Goal: Obtain resource: Download file/media

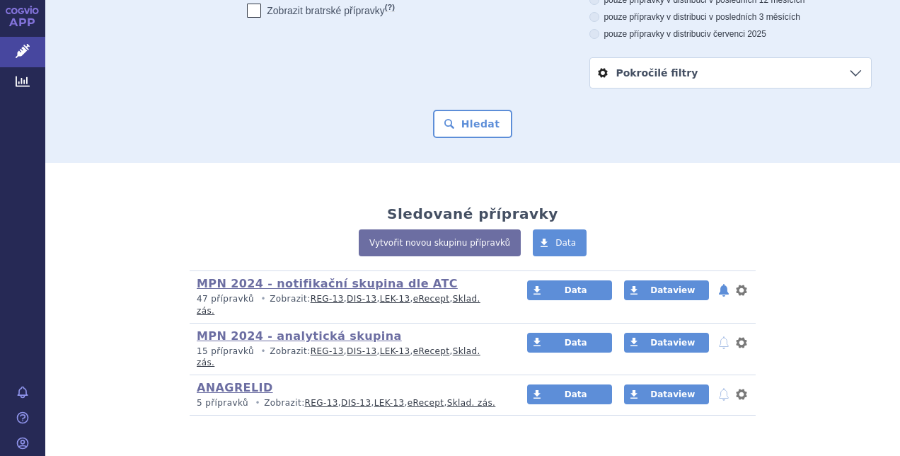
scroll to position [177, 0]
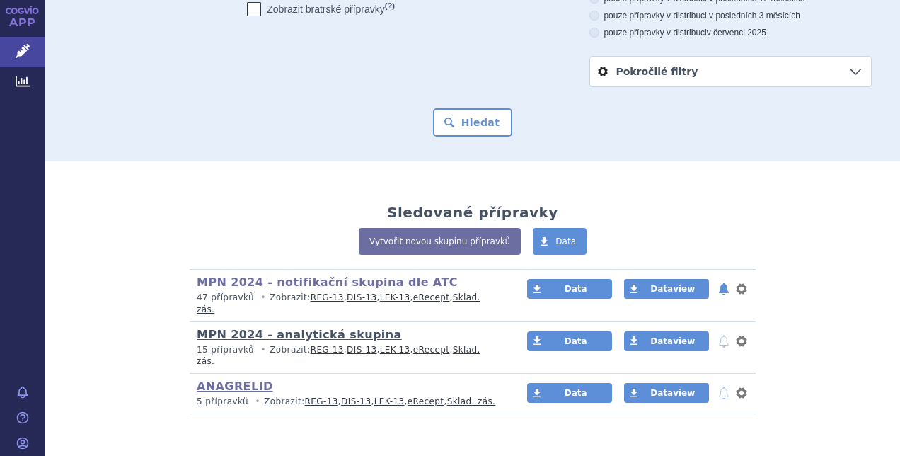
click at [317, 328] on link "MPN 2024 - analytická skupina" at bounding box center [299, 334] width 205 height 13
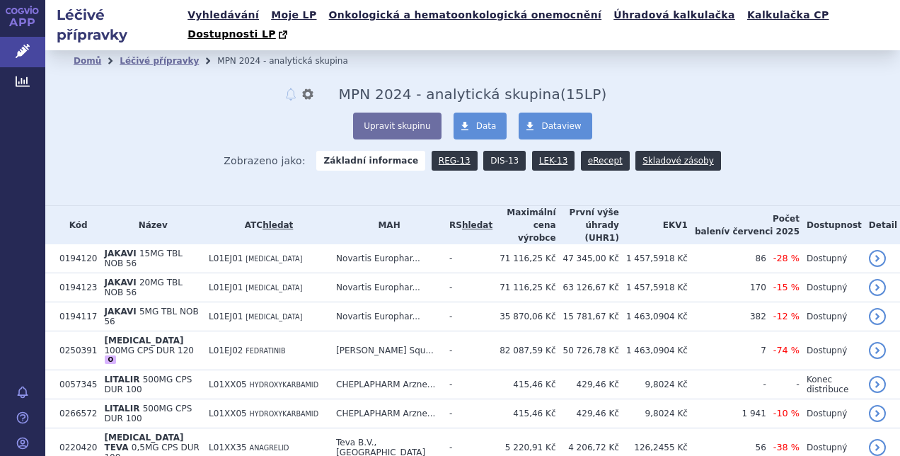
click at [502, 151] on link "DIS-13" at bounding box center [504, 161] width 42 height 20
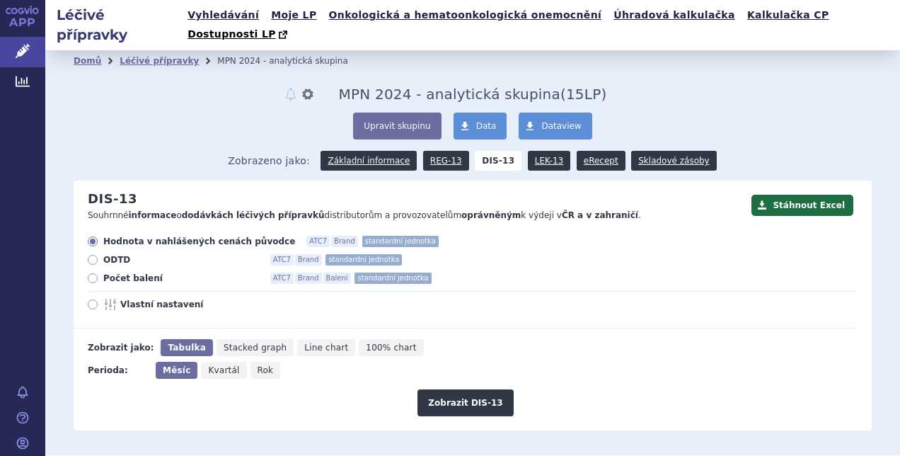
click at [258, 365] on span "Rok" at bounding box center [266, 370] width 16 height 10
click at [257, 362] on input "Rok" at bounding box center [255, 366] width 9 height 9
radio input "true"
click at [452, 389] on button "Zobrazit DIS-13" at bounding box center [466, 402] width 96 height 27
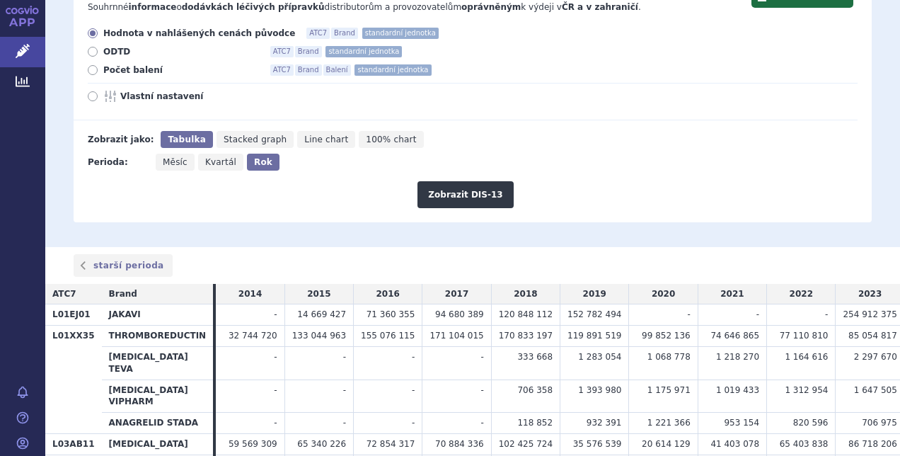
scroll to position [198, 0]
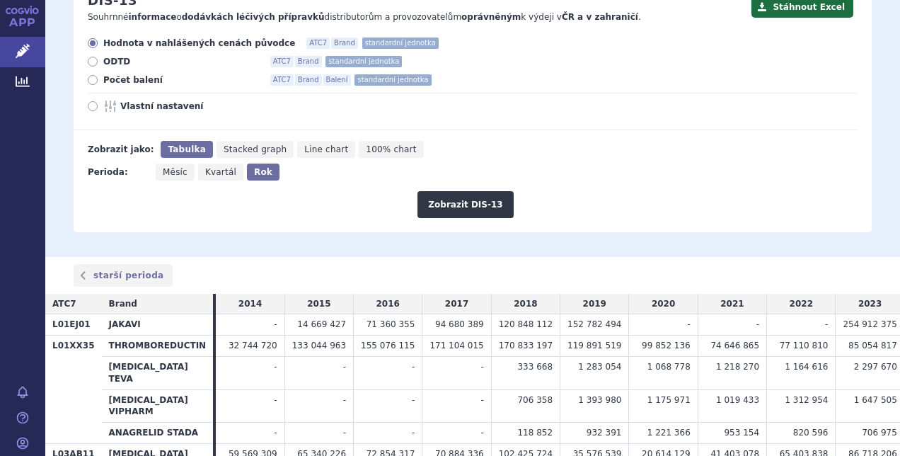
click at [99, 74] on label "Počet balení ATC7 Brand Balení standardní jednotka" at bounding box center [473, 79] width 770 height 11
click at [98, 77] on input "Počet balení ATC7 Brand Balení standardní jednotka" at bounding box center [93, 81] width 9 height 9
radio input "true"
click at [450, 191] on button "Zobrazit DIS-13" at bounding box center [466, 204] width 96 height 27
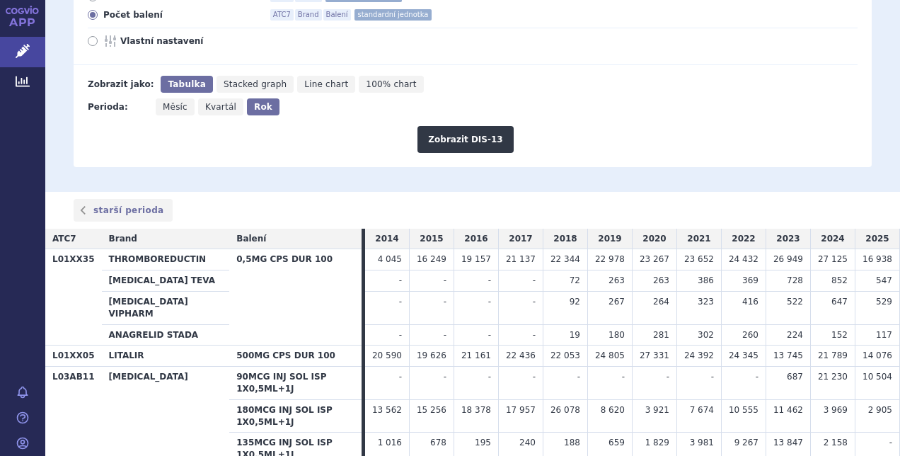
scroll to position [273, 0]
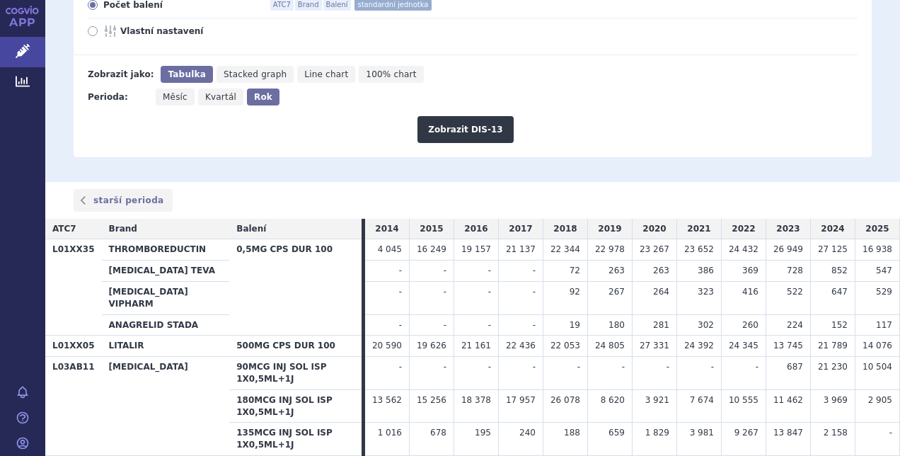
click at [215, 92] on span "Kvartál" at bounding box center [220, 97] width 31 height 10
click at [207, 88] on input "Kvartál" at bounding box center [202, 92] width 9 height 9
radio input "true"
click at [92, 26] on icon at bounding box center [93, 31] width 10 height 10
click at [92, 28] on input "Vlastní nastavení" at bounding box center [93, 32] width 9 height 9
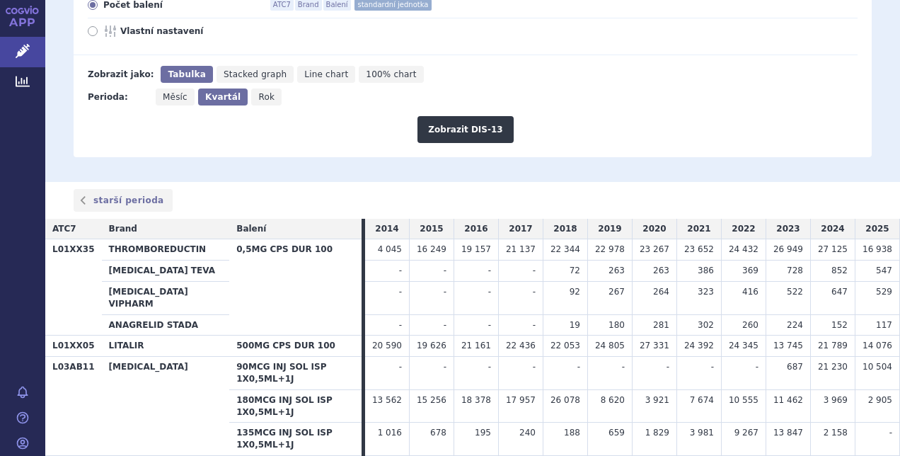
radio input "true"
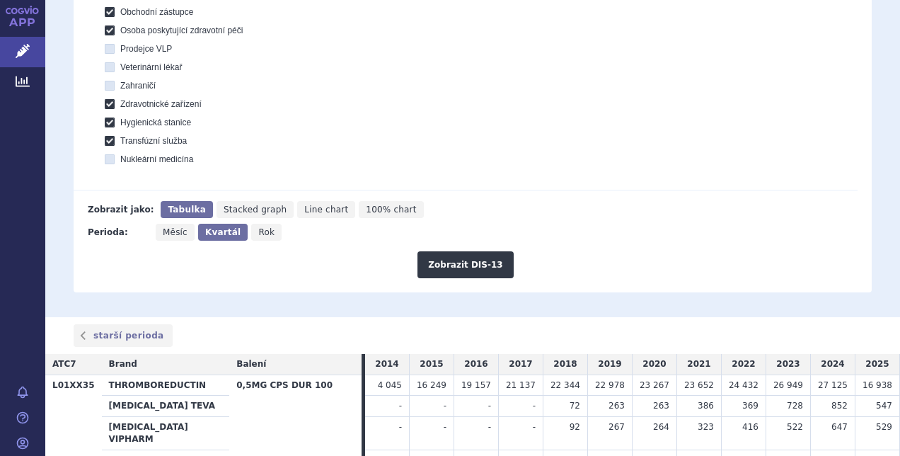
scroll to position [589, 0]
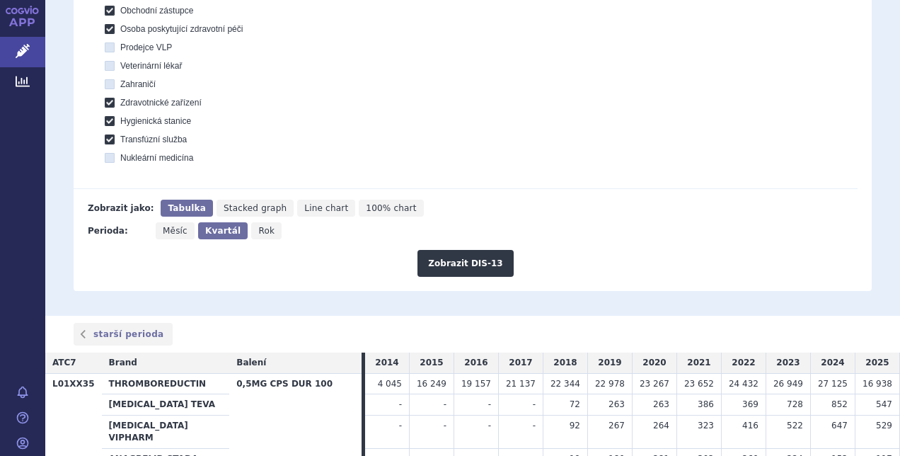
click at [175, 226] on span "Měsíc" at bounding box center [175, 231] width 25 height 10
click at [165, 222] on input "Měsíc" at bounding box center [160, 226] width 9 height 9
radio input "true"
click at [449, 250] on button "Zobrazit DIS-13" at bounding box center [466, 263] width 96 height 27
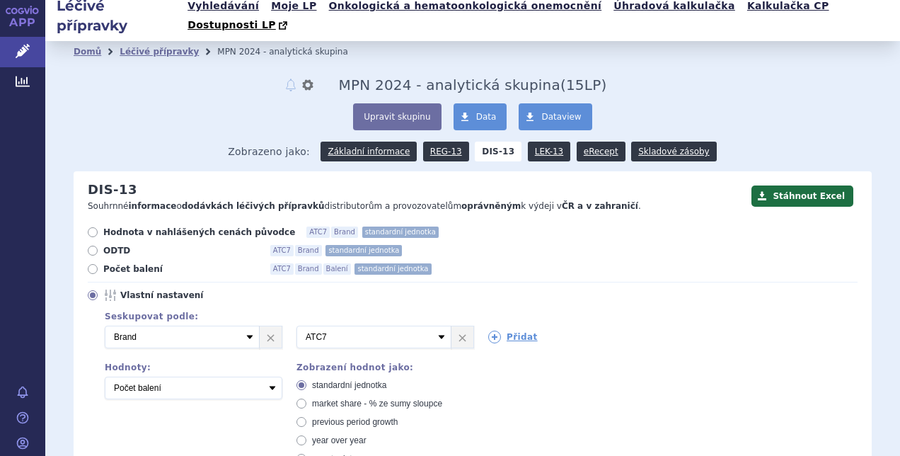
scroll to position [7, 0]
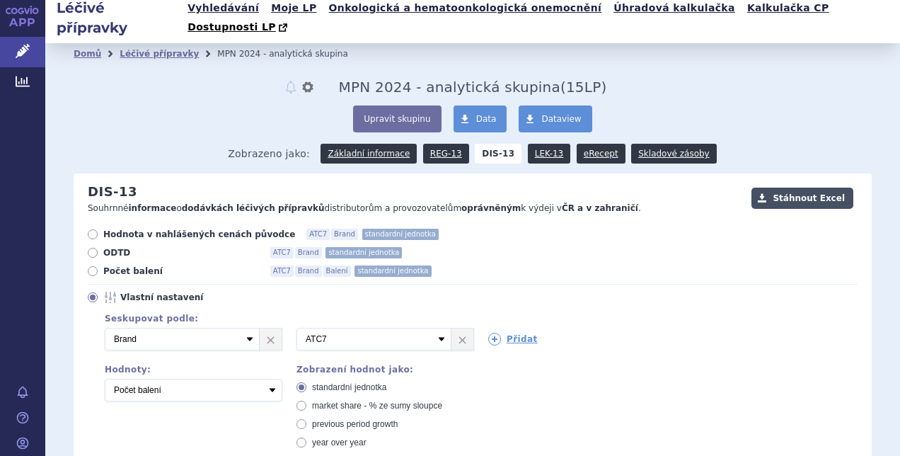
click at [793, 188] on button "Stáhnout Excel" at bounding box center [803, 198] width 102 height 21
